Goal: Task Accomplishment & Management: Manage account settings

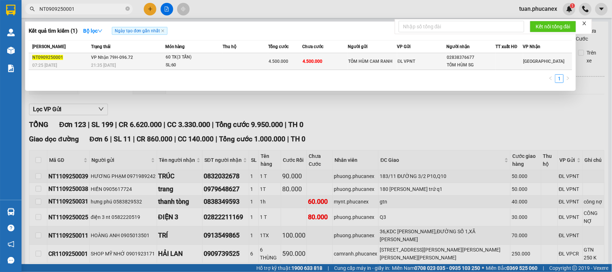
type input "NT0909250001"
click at [424, 62] on div "ĐL VPNT" at bounding box center [422, 61] width 48 height 8
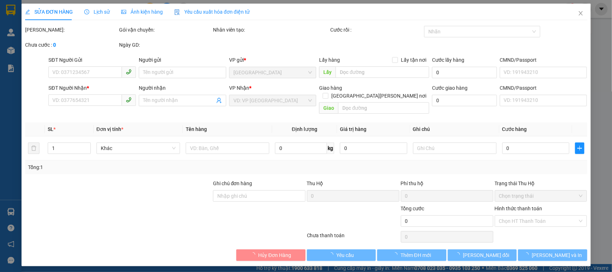
type input "TÔM HÙM CAM RANH"
type input "02838376677"
type input "TÔM HÙM SG"
type input "4.500.000"
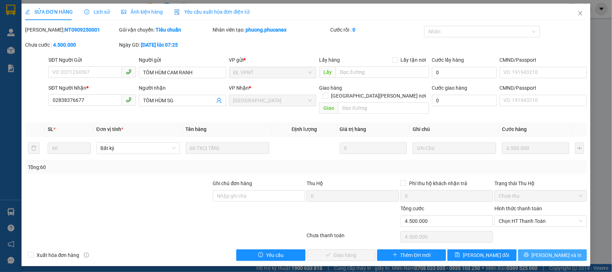
click at [546, 250] on button "[PERSON_NAME] và In" at bounding box center [552, 254] width 69 height 11
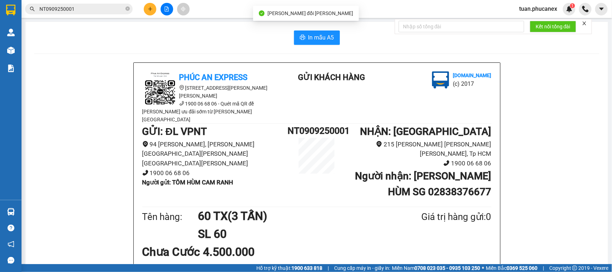
scroll to position [45, 0]
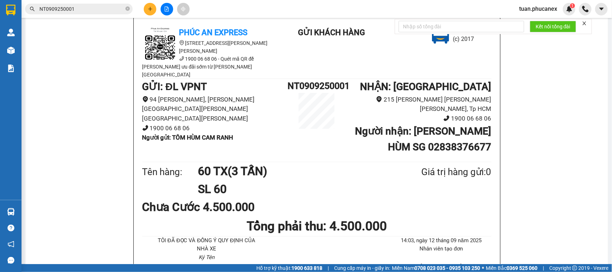
click at [77, 12] on input "NT0909250001" at bounding box center [81, 9] width 85 height 8
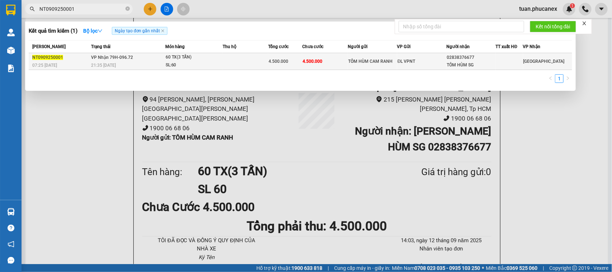
click at [121, 58] on span "[PERSON_NAME] 79H-096.72" at bounding box center [112, 57] width 42 height 5
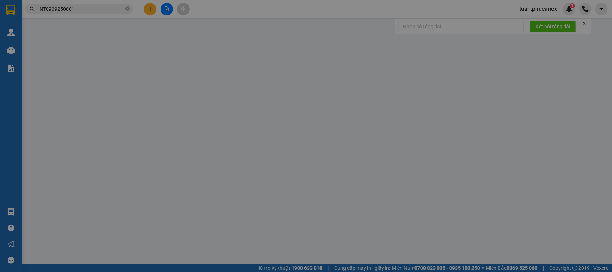
type input "TÔM HÙM CAM RANH"
type input "02838376677"
type input "TÔM HÙM SG"
type input "4.500.000"
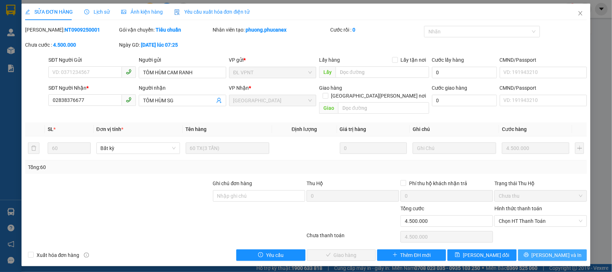
click at [552, 251] on span "[PERSON_NAME] và In" at bounding box center [557, 255] width 50 height 8
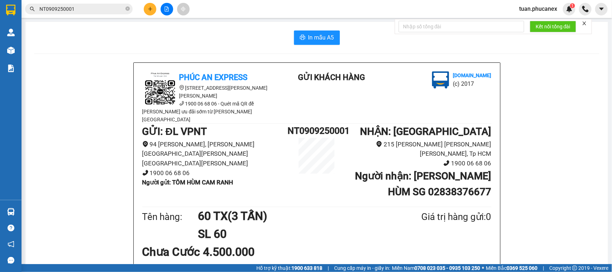
click at [167, 5] on button at bounding box center [167, 9] width 13 height 13
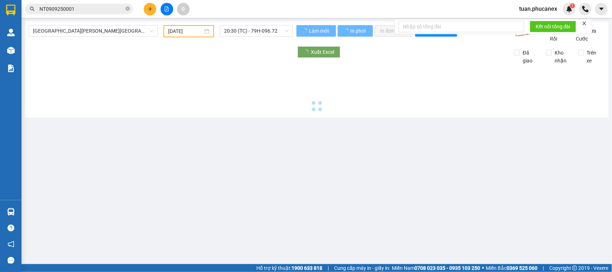
click at [198, 33] on input "[DATE]" at bounding box center [185, 31] width 35 height 8
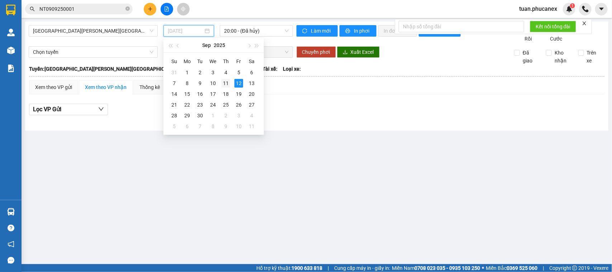
click at [225, 82] on div "11" at bounding box center [226, 83] width 9 height 9
type input "[DATE]"
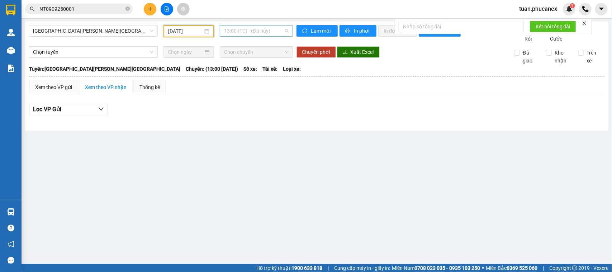
click at [264, 25] on div "13:00 (TC) - (Đã hủy)" at bounding box center [256, 30] width 73 height 11
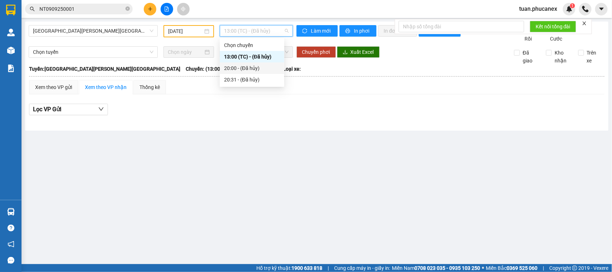
click at [268, 69] on div "20:00 - (Đã hủy)" at bounding box center [252, 68] width 56 height 8
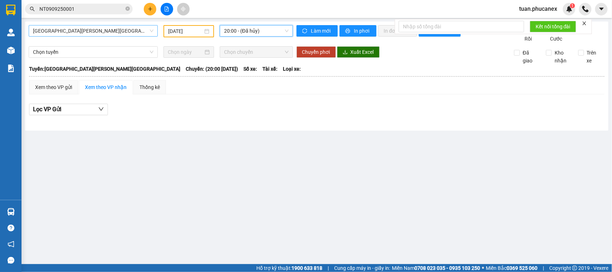
click at [68, 33] on span "[GEOGRAPHIC_DATA][PERSON_NAME][GEOGRAPHIC_DATA]" at bounding box center [93, 30] width 120 height 11
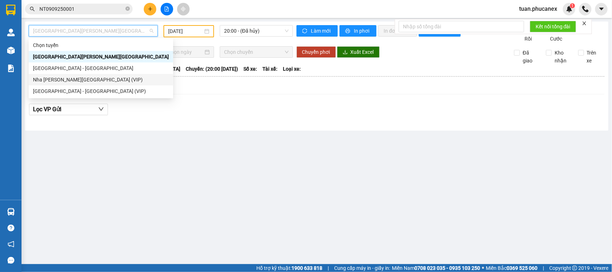
click at [94, 81] on div "Nha [PERSON_NAME][GEOGRAPHIC_DATA] (VIP)" at bounding box center [101, 80] width 136 height 8
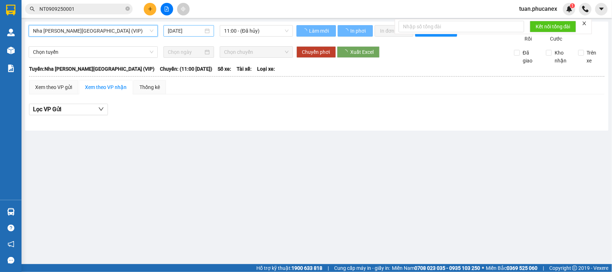
click at [194, 29] on input "[DATE]" at bounding box center [185, 31] width 35 height 8
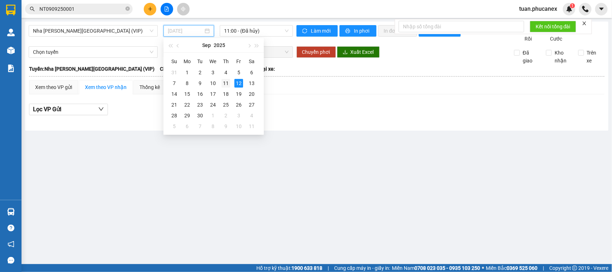
click at [224, 82] on div "11" at bounding box center [226, 83] width 9 height 9
type input "[DATE]"
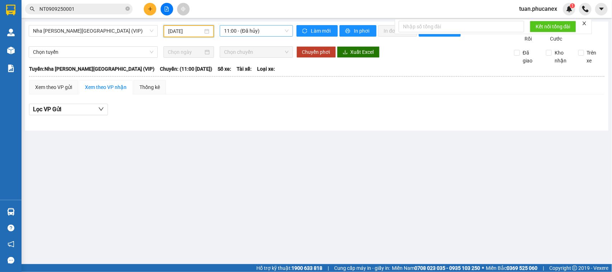
click at [266, 25] on span "11:00 - (Đã hủy)" at bounding box center [256, 30] width 64 height 11
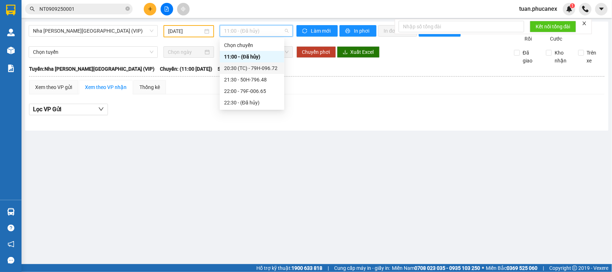
click at [253, 68] on div "20:30 (TC) - 79H-096.72" at bounding box center [252, 68] width 56 height 8
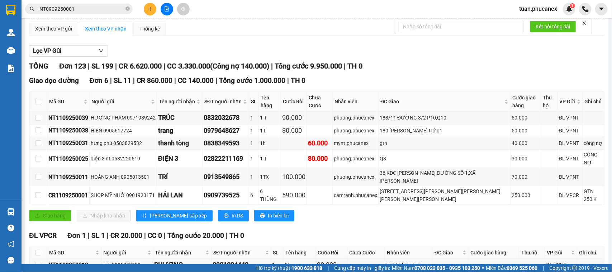
scroll to position [45, 0]
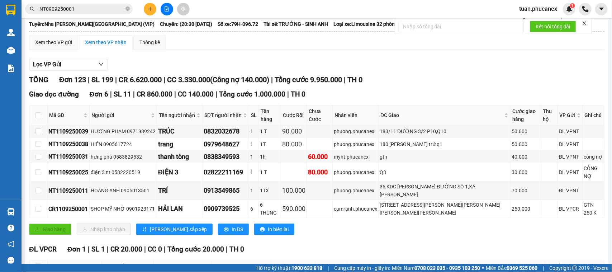
click at [109, 3] on div "Kết quả [PERSON_NAME] ( 1 ) Bộ lọc Ngày tạo [PERSON_NAME] nhất Mã ĐH Trạng thái…" at bounding box center [70, 9] width 140 height 13
click at [108, 4] on span "NT0909250001" at bounding box center [79, 9] width 108 height 11
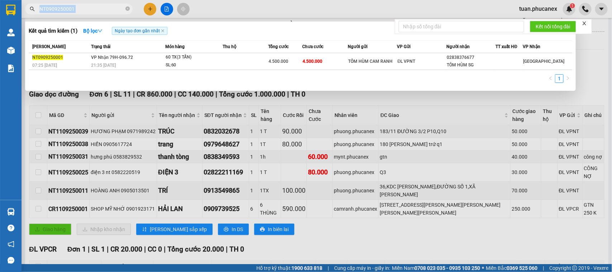
click at [108, 4] on span "NT0909250001" at bounding box center [79, 9] width 108 height 11
click at [99, 12] on input "NT0909250001" at bounding box center [81, 9] width 85 height 8
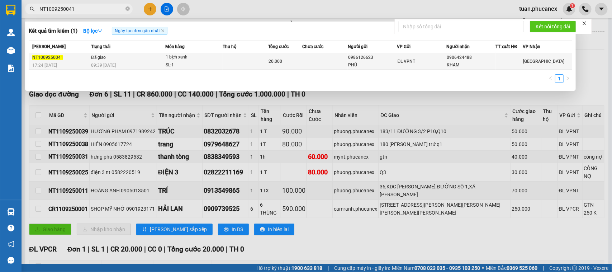
type input "NT1009250041"
click at [469, 67] on div "KHAM" at bounding box center [471, 65] width 48 height 8
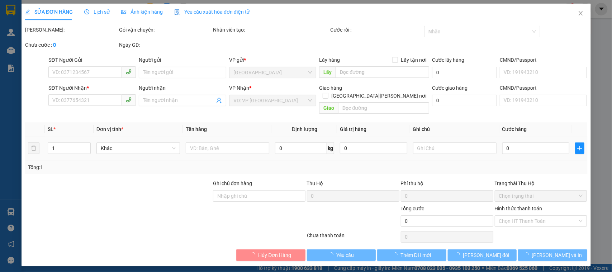
type input "0986126623"
type input "PHÚ"
type input "0906424488"
type input "KHAM"
type input "20.000"
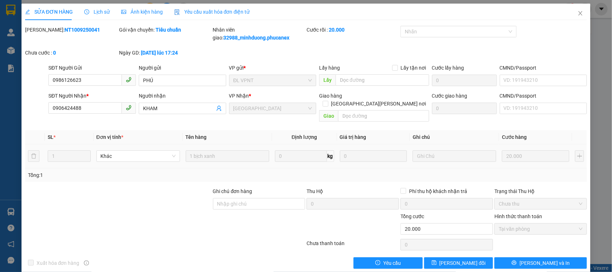
click at [108, 9] on div "SỬA ĐƠN HÀNG Lịch sử Ảnh kiện hàng Yêu cầu xuất hóa đơn điện tử" at bounding box center [137, 12] width 225 height 16
click at [107, 13] on span "Lịch sử" at bounding box center [96, 12] width 25 height 6
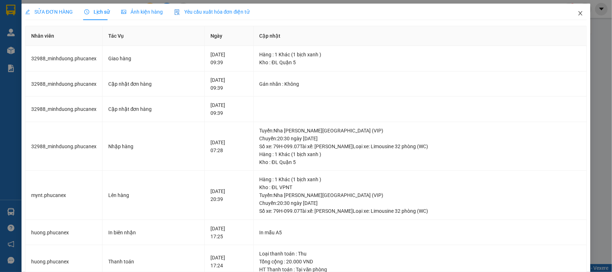
drag, startPoint x: 575, startPoint y: 13, endPoint x: 586, endPoint y: 19, distance: 12.3
click at [578, 13] on icon "close" at bounding box center [581, 13] width 6 height 6
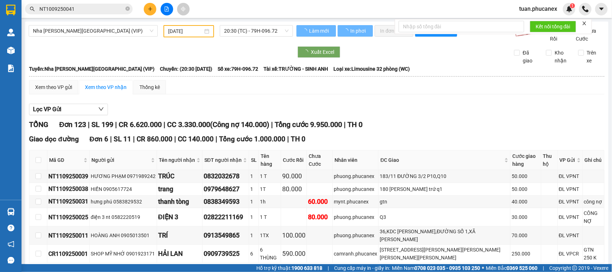
click at [106, 8] on input "NT1009250041" at bounding box center [81, 9] width 85 height 8
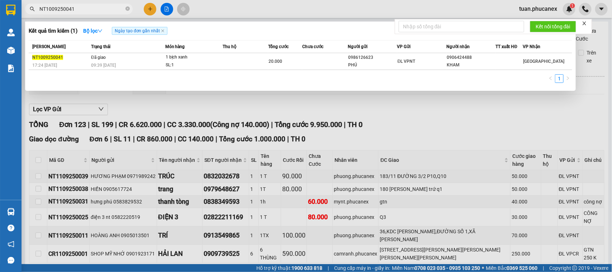
click at [106, 8] on input "NT1009250041" at bounding box center [81, 9] width 85 height 8
click at [90, 8] on input "NT1009250041" at bounding box center [81, 9] width 85 height 8
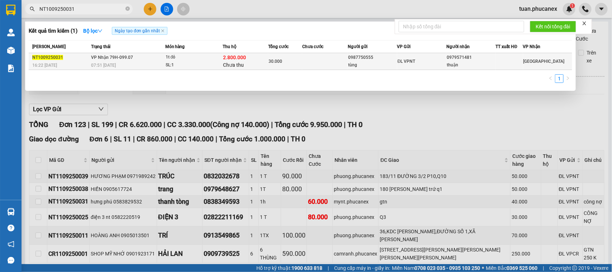
click at [405, 63] on span "ĐL VPNT" at bounding box center [407, 61] width 18 height 5
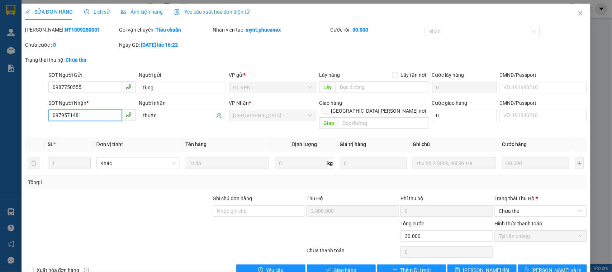
click at [105, 117] on input "0979571481" at bounding box center [84, 114] width 73 height 11
click at [579, 14] on icon "close" at bounding box center [581, 13] width 4 height 4
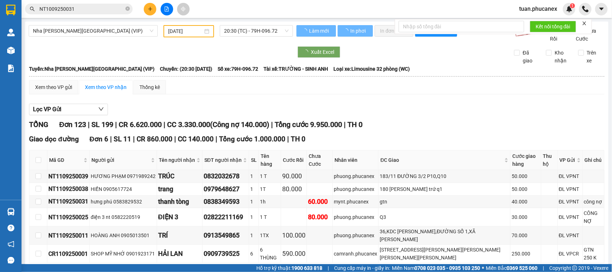
click at [104, 8] on input "NT1009250031" at bounding box center [81, 9] width 85 height 8
paste input "097957148"
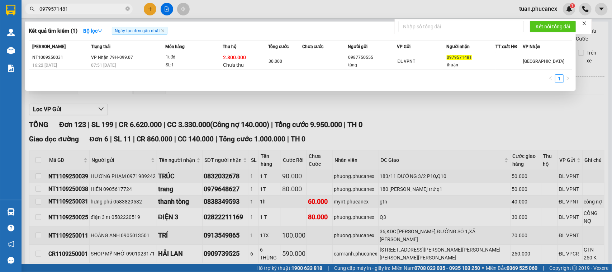
click at [104, 8] on input "0979571481" at bounding box center [81, 9] width 85 height 8
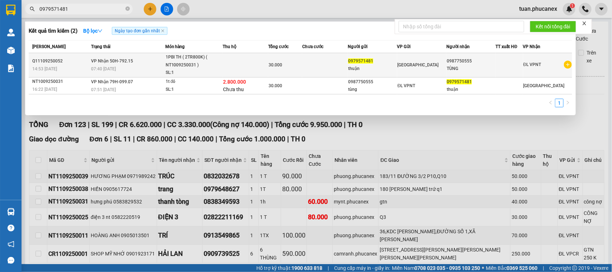
type input "0979571481"
click at [229, 62] on td at bounding box center [246, 65] width 46 height 24
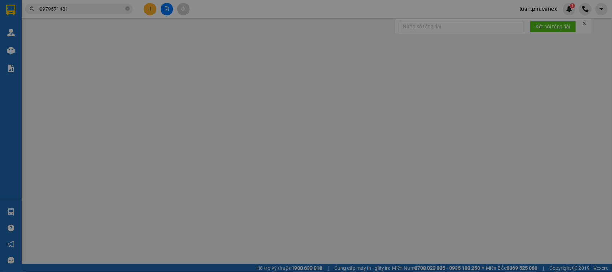
type input "0979571481"
type input "thuận"
type input "0987750555"
type input "TÙNG"
type input "30.000"
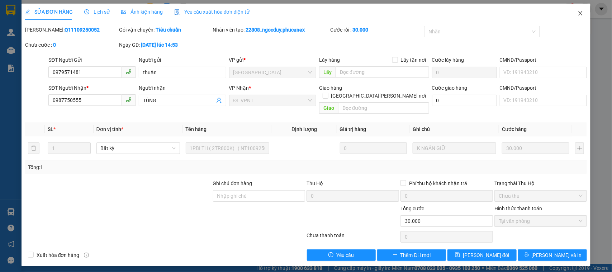
click at [576, 14] on span "Close" at bounding box center [580, 14] width 20 height 20
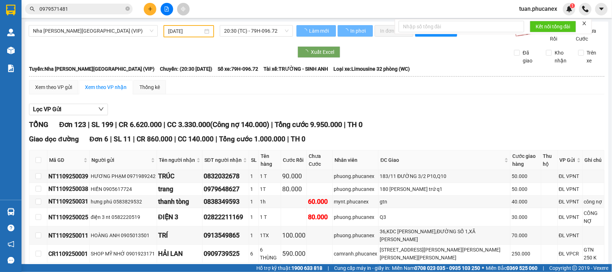
click at [106, 6] on input "0979571481" at bounding box center [81, 9] width 85 height 8
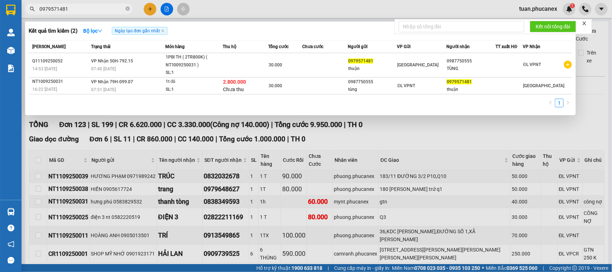
click at [106, 6] on input "0979571481" at bounding box center [81, 9] width 85 height 8
paste input "NT0609250017"
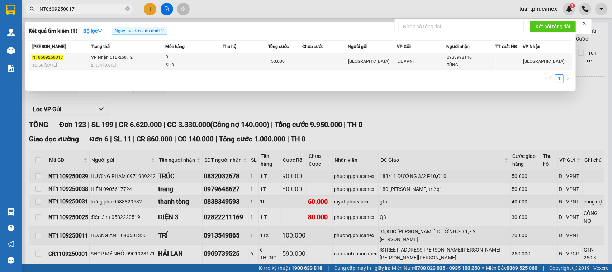
click at [370, 66] on td "[GEOGRAPHIC_DATA]" at bounding box center [372, 61] width 49 height 17
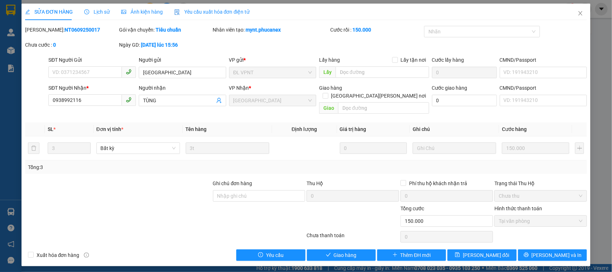
click at [94, 12] on span "Lịch sử" at bounding box center [96, 12] width 25 height 6
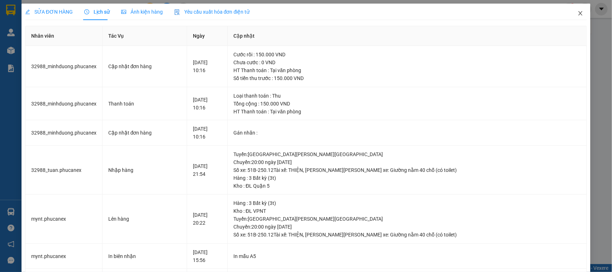
click at [579, 13] on icon "close" at bounding box center [581, 13] width 4 height 4
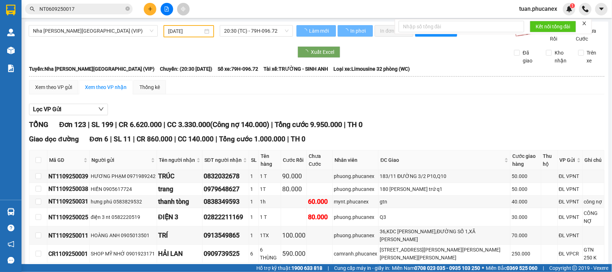
click at [100, 11] on input "NT0609250017" at bounding box center [81, 9] width 85 height 8
click at [99, 11] on input "NT0609250017" at bounding box center [81, 9] width 85 height 8
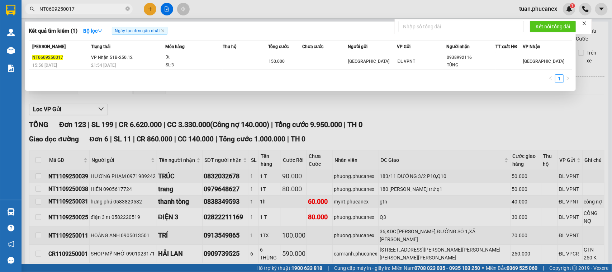
paste input "988888722"
click at [38, 9] on span "988888722" at bounding box center [79, 9] width 108 height 11
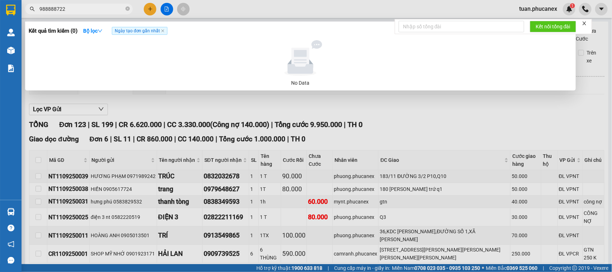
click at [38, 8] on span "988888722" at bounding box center [79, 9] width 108 height 11
click at [40, 8] on input "988888722" at bounding box center [81, 9] width 85 height 8
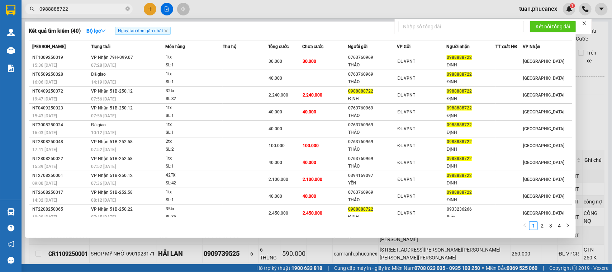
type input "0988888722"
